Goal: Navigation & Orientation: Find specific page/section

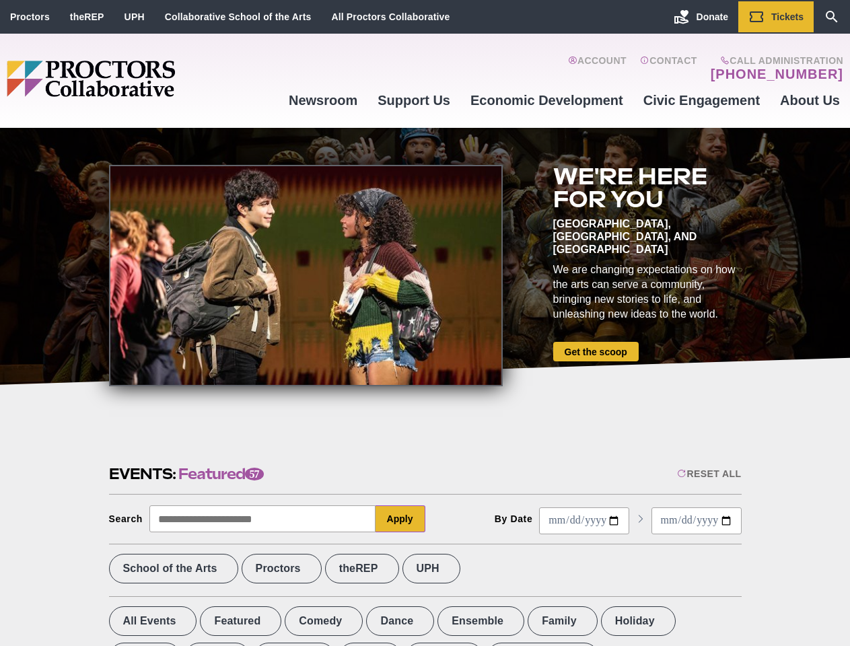
click at [425, 323] on div at bounding box center [306, 276] width 394 height 222
click at [708, 474] on div "Reset All" at bounding box center [709, 474] width 64 height 11
click at [401, 519] on button "Apply" at bounding box center [401, 519] width 50 height 27
